Goal: Complete application form

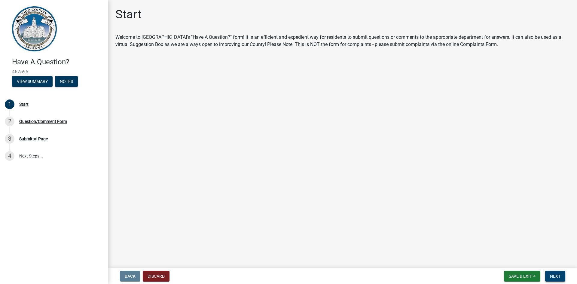
click at [552, 274] on span "Next" at bounding box center [555, 276] width 11 height 5
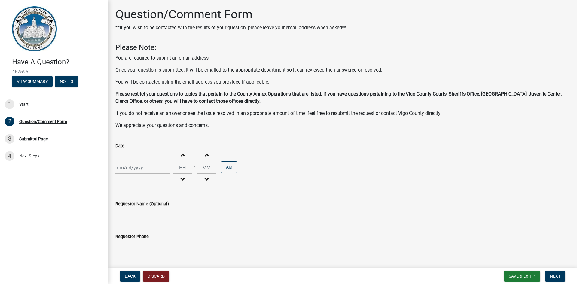
select select "8"
select select "2025"
click at [147, 167] on div "[PERSON_NAME] Feb Mar Apr [PERSON_NAME][DATE] Oct Nov [DATE] 1526 1527 1528 152…" at bounding box center [142, 168] width 55 height 12
click at [148, 227] on div "21" at bounding box center [150, 229] width 10 height 10
type input "[DATE]"
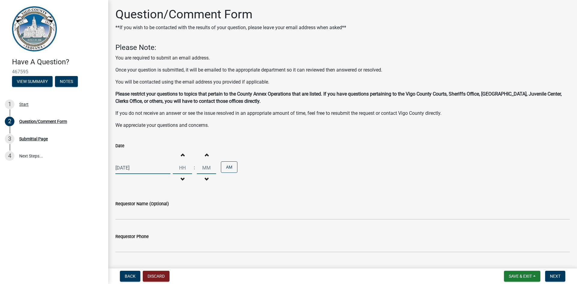
click at [180, 162] on input "Hours" at bounding box center [182, 168] width 19 height 12
click at [182, 158] on button "Increment hours" at bounding box center [182, 154] width 13 height 11
type input "01"
type input "00"
click at [182, 158] on button "Increment hours" at bounding box center [182, 154] width 13 height 11
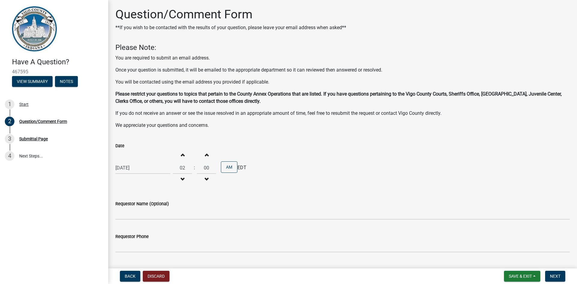
click at [182, 158] on button "Increment hours" at bounding box center [182, 154] width 13 height 11
type input "05"
click at [201, 155] on button "Increment minutes" at bounding box center [206, 154] width 13 height 11
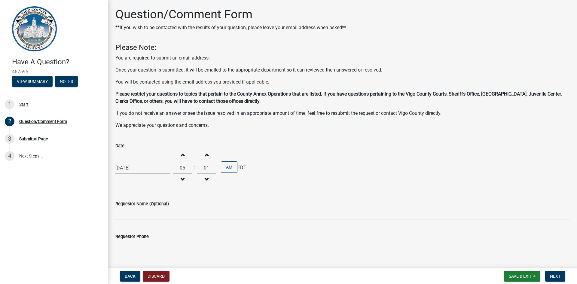
click at [201, 155] on button "Increment minutes" at bounding box center [206, 154] width 13 height 11
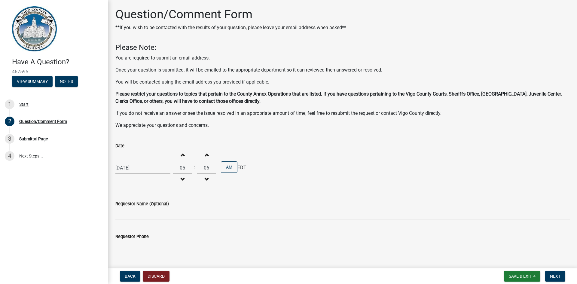
click at [201, 155] on button "Increment minutes" at bounding box center [206, 154] width 13 height 11
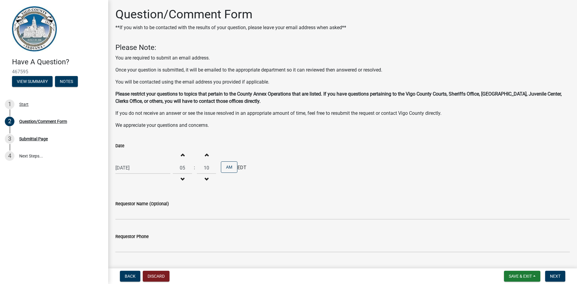
type input "11"
click at [227, 162] on button "AM" at bounding box center [229, 166] width 17 height 11
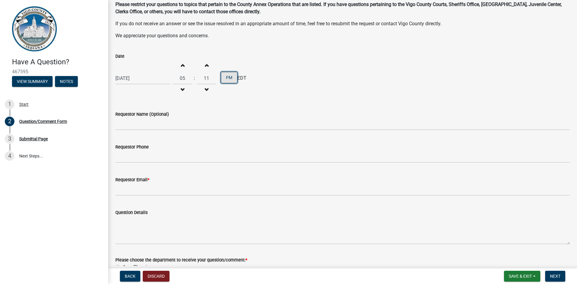
scroll to position [90, 0]
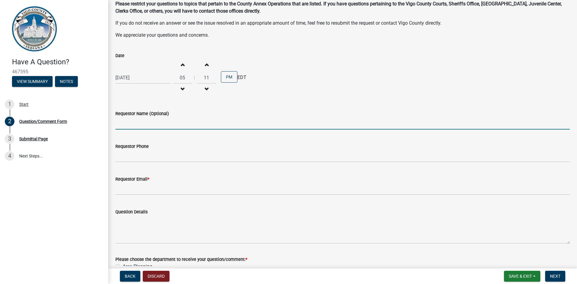
click at [191, 123] on input "Requestor Name (Optional)" at bounding box center [342, 123] width 455 height 12
type input "[PERSON_NAME]"
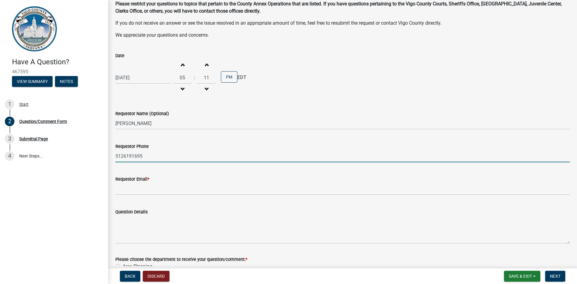
type input "5126191695"
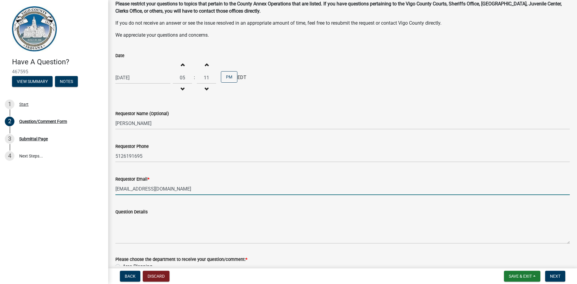
type input "[EMAIL_ADDRESS][DOMAIN_NAME]"
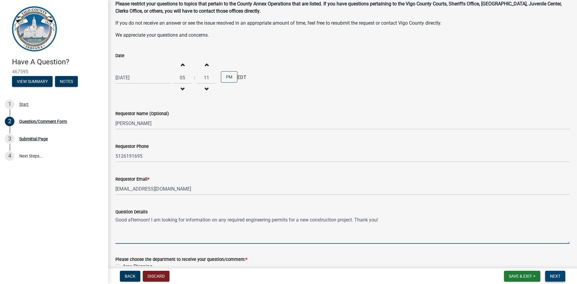
type textarea "Good afternoon! I am looking for information on any required engineering permit…"
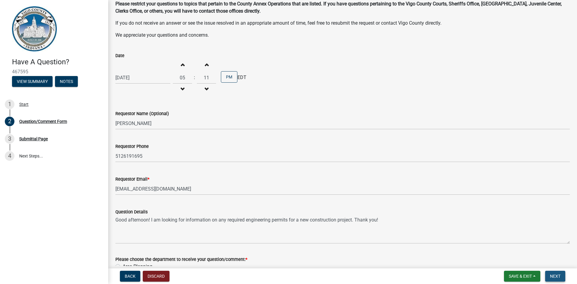
click at [550, 274] on button "Next" at bounding box center [555, 276] width 20 height 11
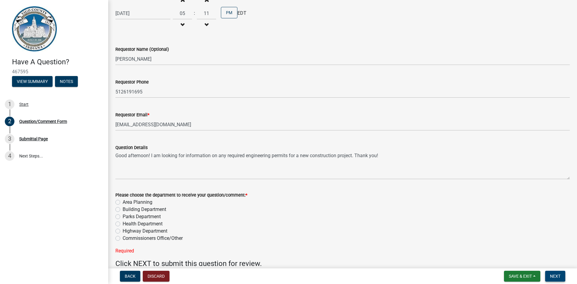
scroll to position [185, 0]
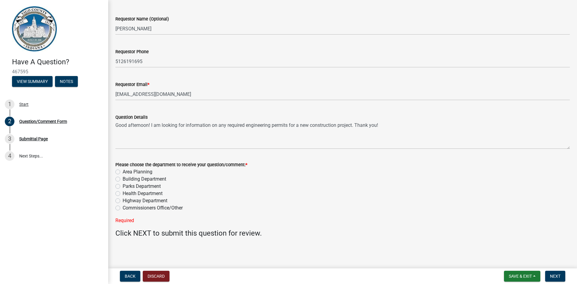
click at [123, 202] on label "Highway Department" at bounding box center [145, 200] width 45 height 7
click at [123, 201] on input "Highway Department" at bounding box center [125, 199] width 4 height 4
radio input "true"
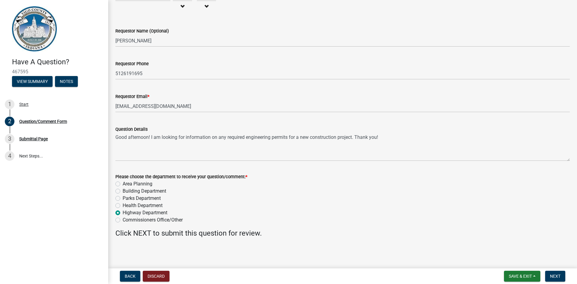
click at [560, 282] on nav "Back Discard Save & Exit Save Save & Exit Next" at bounding box center [342, 276] width 469 height 16
click at [556, 275] on span "Next" at bounding box center [555, 276] width 11 height 5
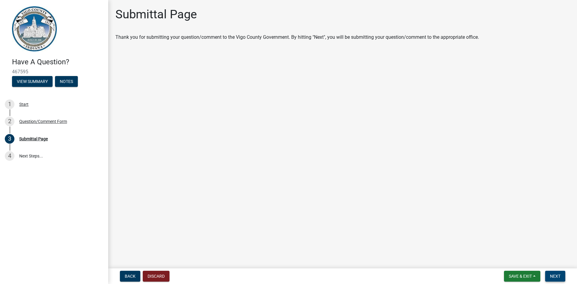
click at [556, 275] on span "Next" at bounding box center [555, 276] width 11 height 5
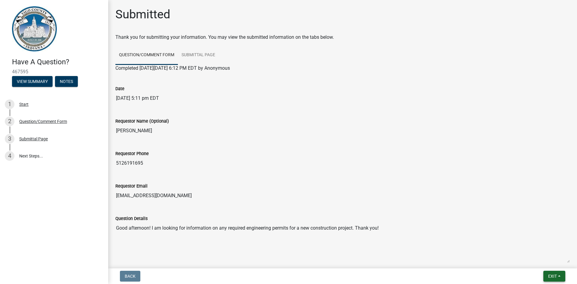
click at [548, 271] on button "Exit" at bounding box center [555, 276] width 22 height 11
click at [539, 262] on button "Save & Exit" at bounding box center [541, 260] width 48 height 14
